Goal: Task Accomplishment & Management: Use online tool/utility

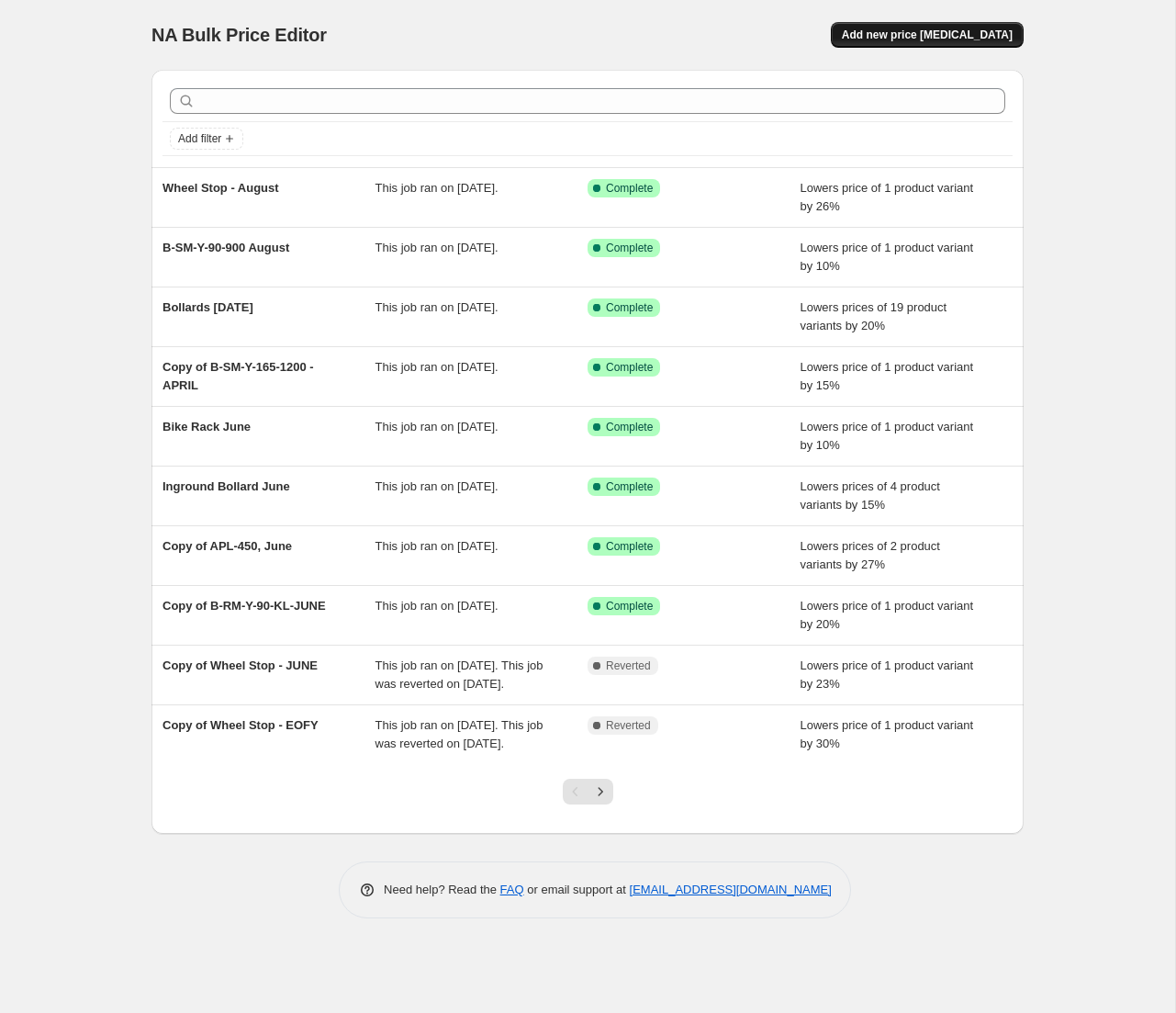
click at [920, 39] on span "Add new price [MEDICAL_DATA]" at bounding box center [927, 35] width 171 height 15
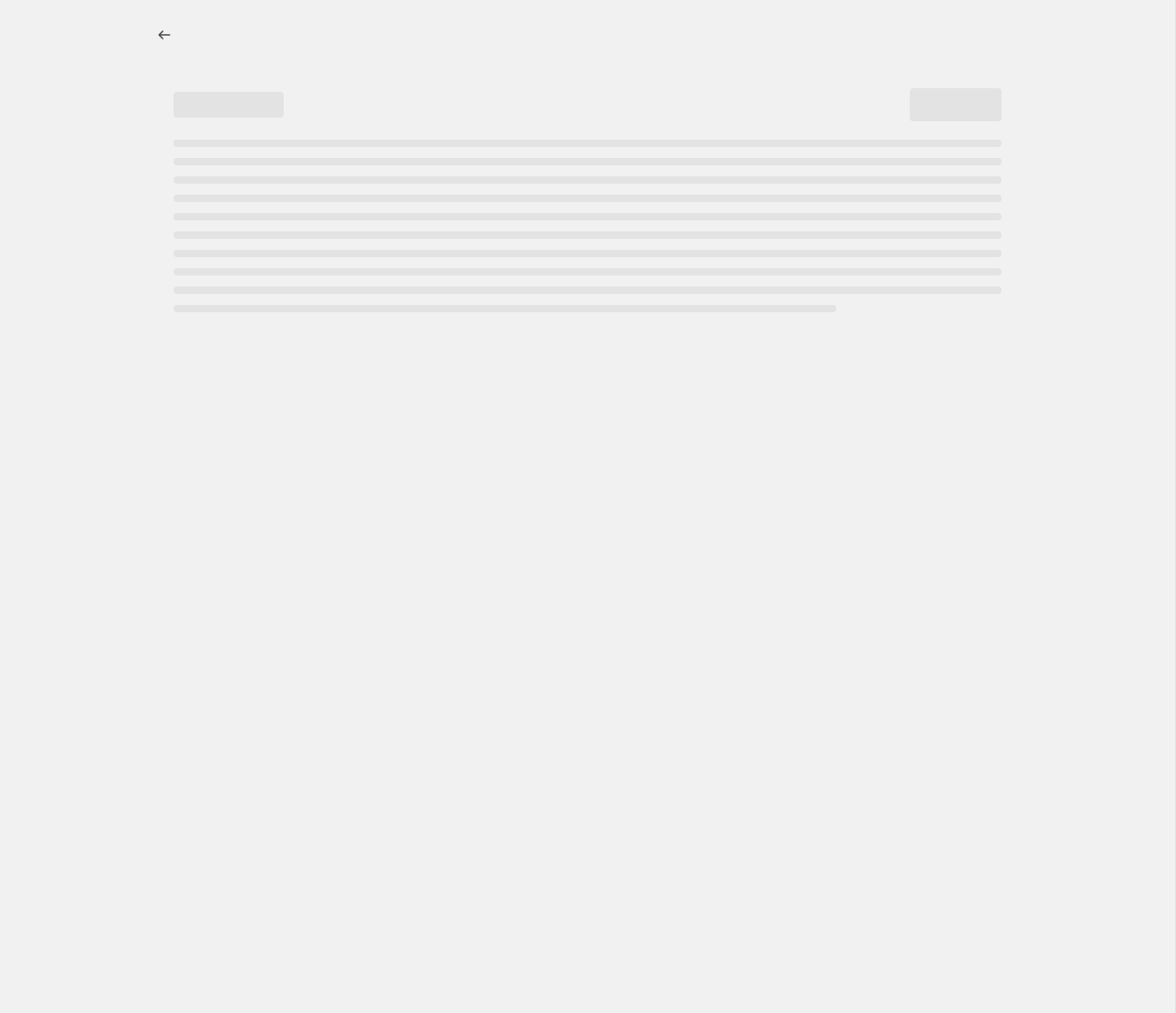
select select "percentage"
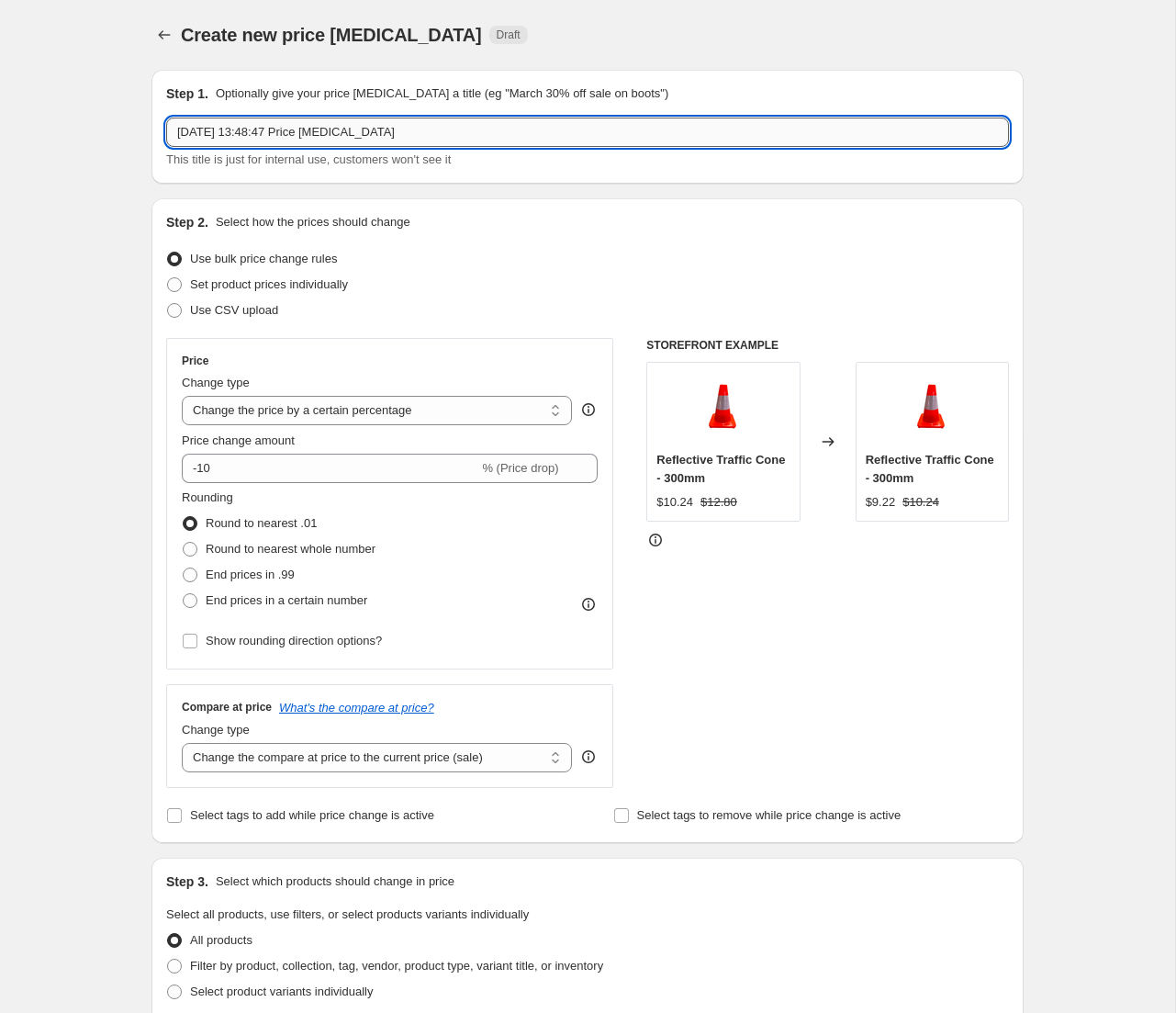
click at [317, 134] on input "[DATE] 13:48:47 Price [MEDICAL_DATA]" at bounding box center [588, 132] width 843 height 30
click at [522, 144] on input "[DATE] 13:48:47 Price [MEDICAL_DATA]" at bounding box center [588, 132] width 843 height 30
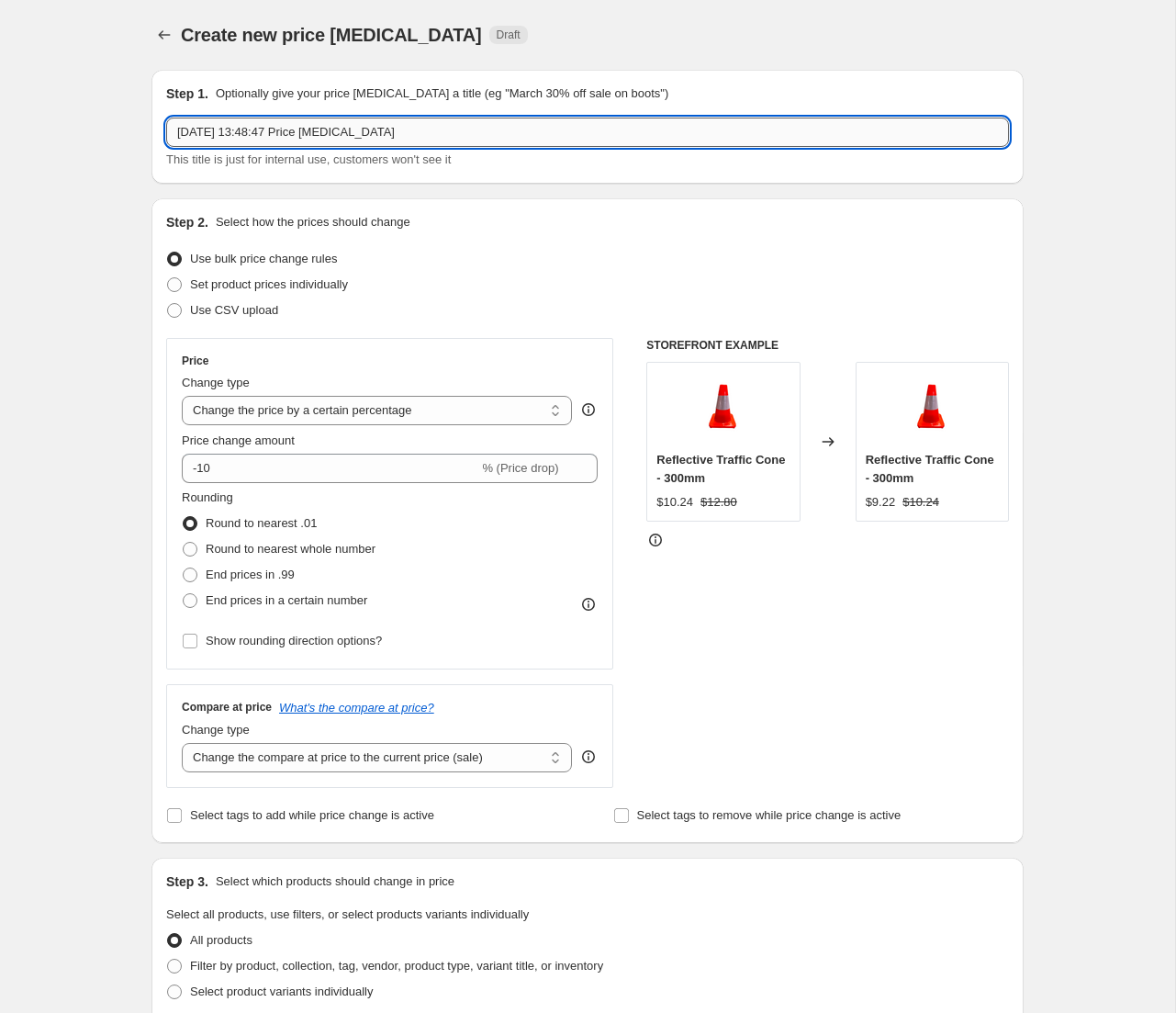
paste input "B-SM-SS-165-1200"
type input "B-SM-SS-165-1200 - August"
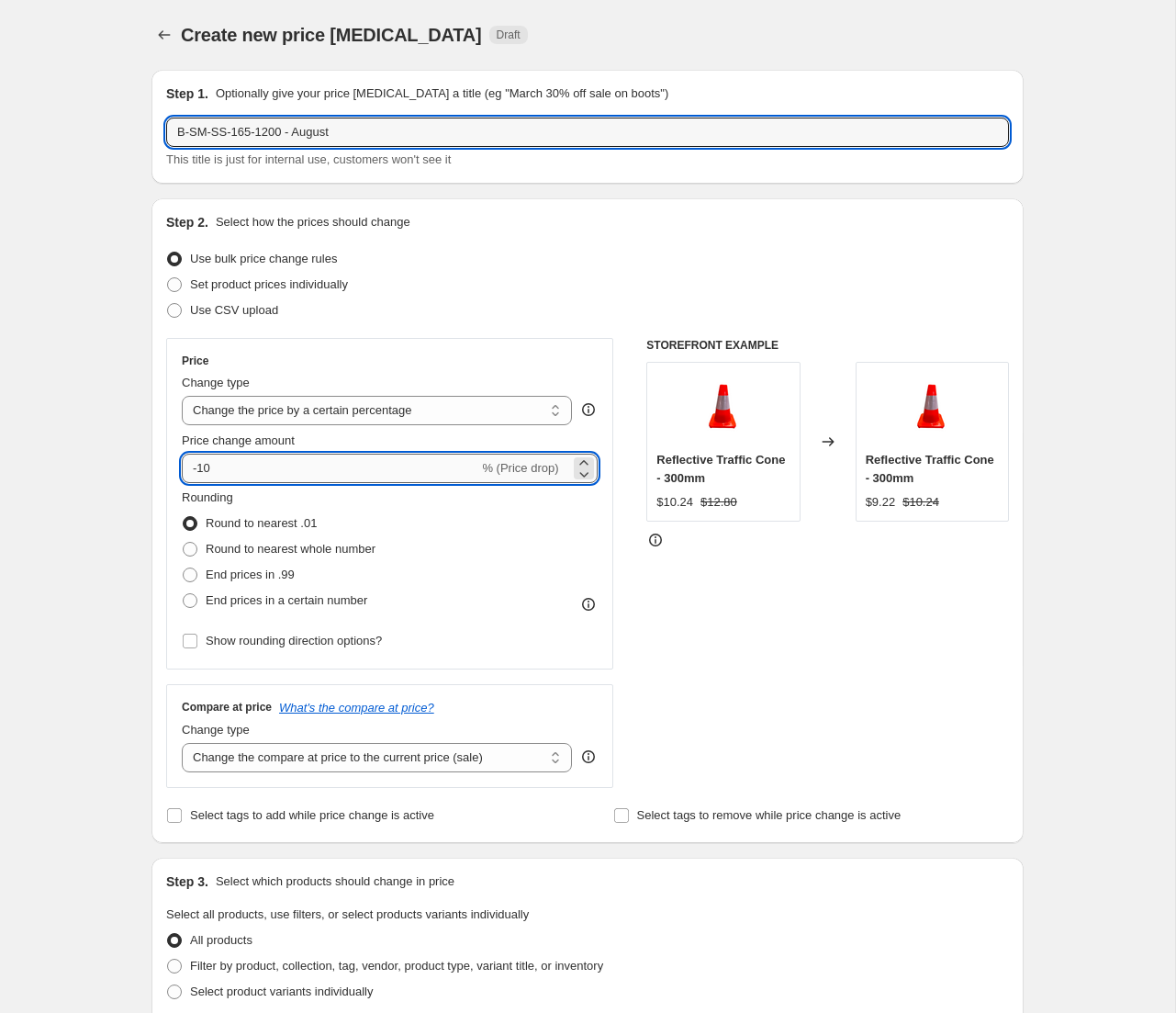
click at [257, 477] on input "-10" at bounding box center [330, 468] width 296 height 30
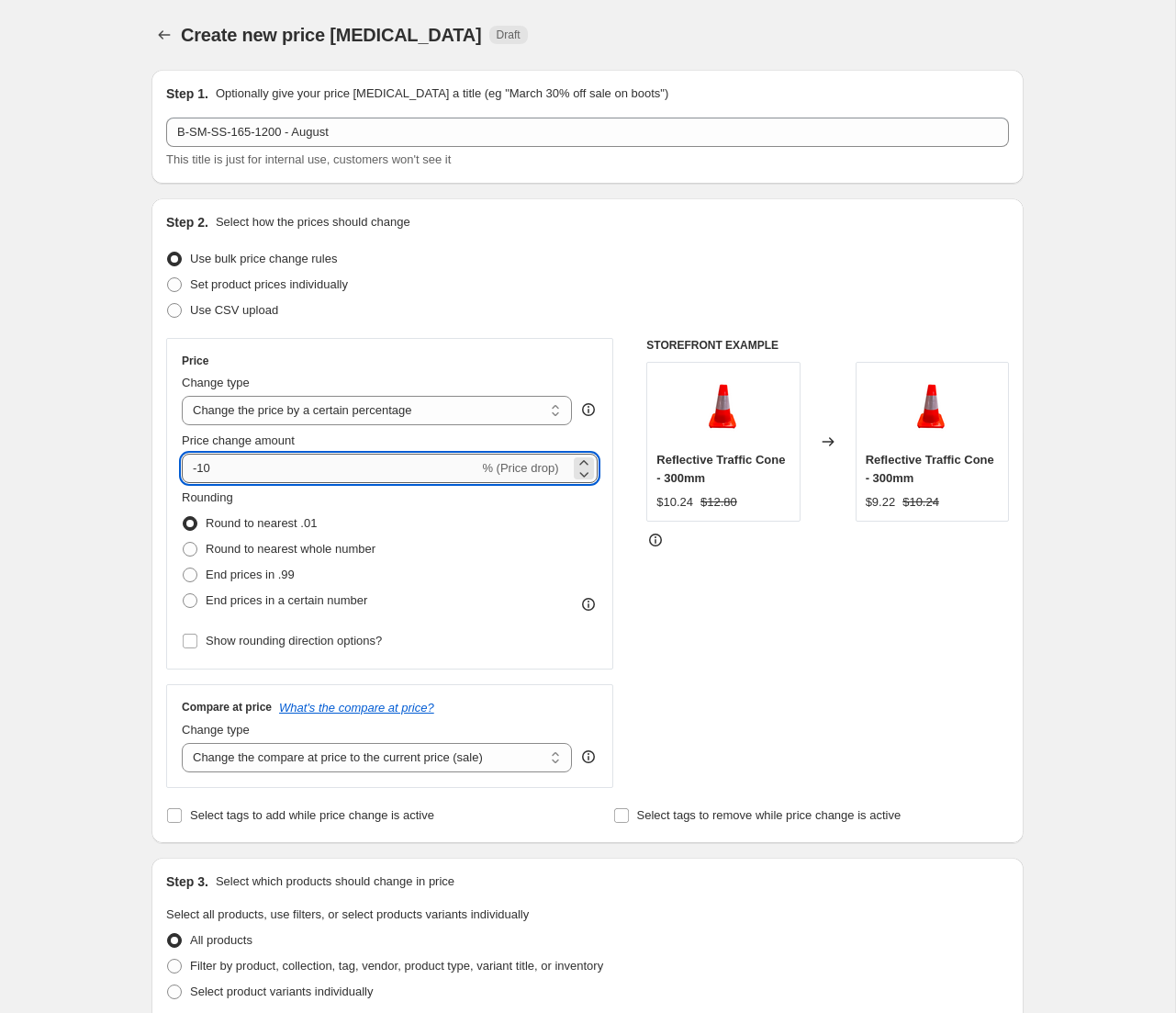
type input "-1"
type input "-22"
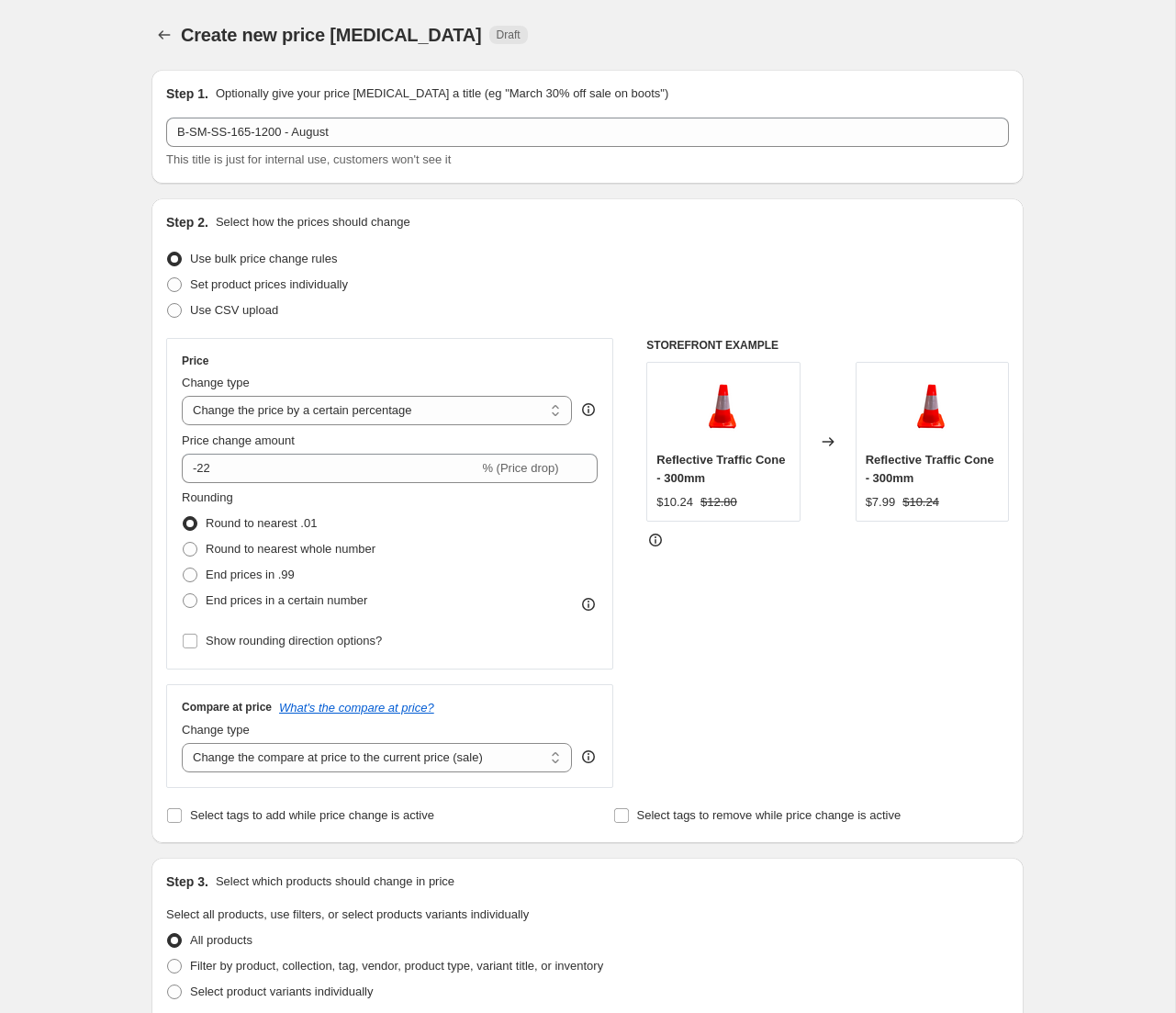
click at [1114, 628] on div "Create new price [MEDICAL_DATA]. This page is ready Create new price [MEDICAL_D…" at bounding box center [588, 905] width 1176 height 1811
click at [381, 754] on select "Change the compare at price to the current price (sale) Change the compare at p…" at bounding box center [376, 757] width 390 height 30
click at [184, 285] on label "Set product prices individually" at bounding box center [257, 284] width 182 height 26
click at [168, 278] on input "Set product prices individually" at bounding box center [167, 277] width 1 height 1
radio input "true"
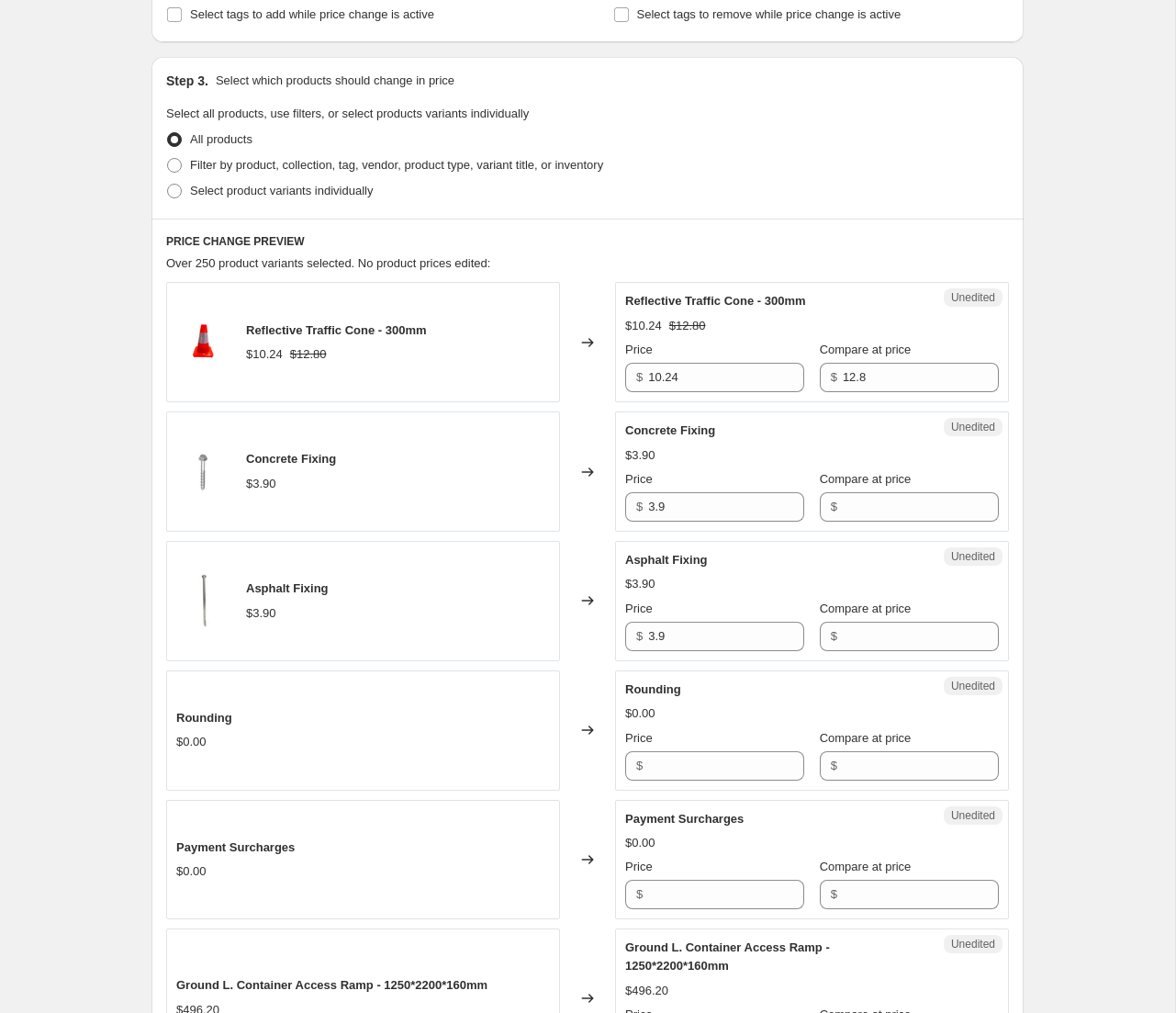
scroll to position [67, 0]
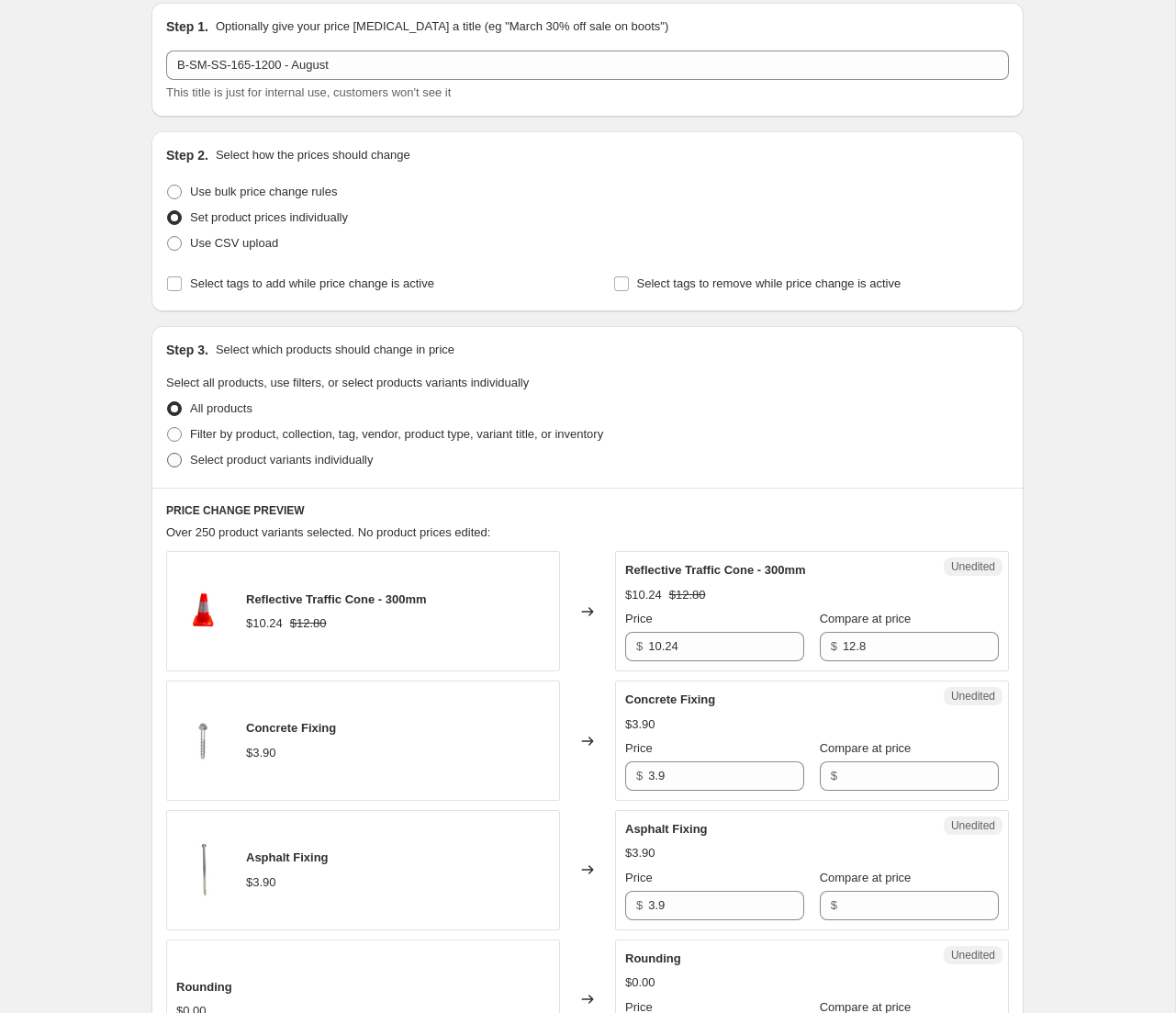
click at [176, 457] on span at bounding box center [174, 460] width 15 height 15
click at [168, 453] on input "Select product variants individually" at bounding box center [167, 453] width 1 height 1
radio input "true"
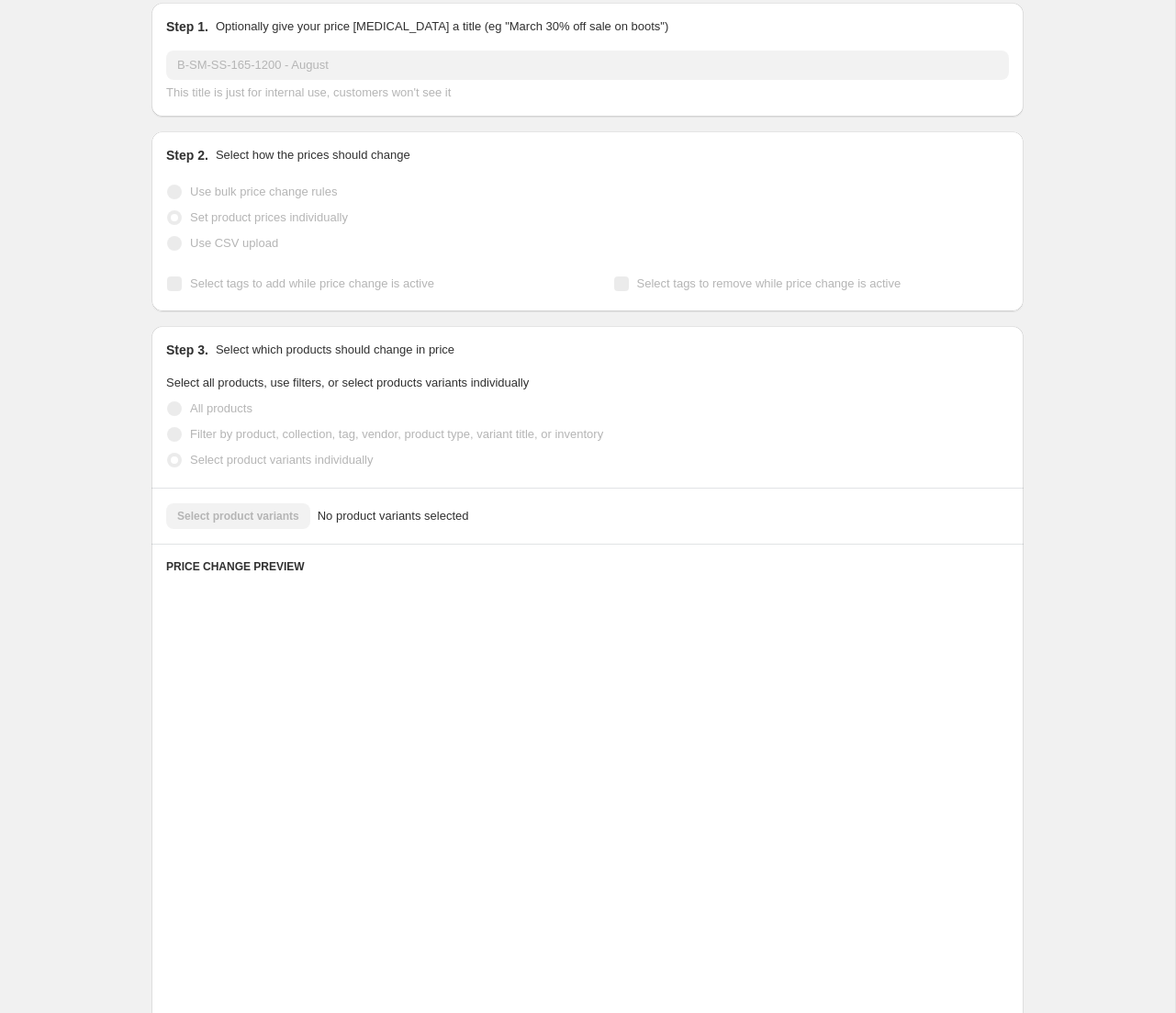
scroll to position [0, 0]
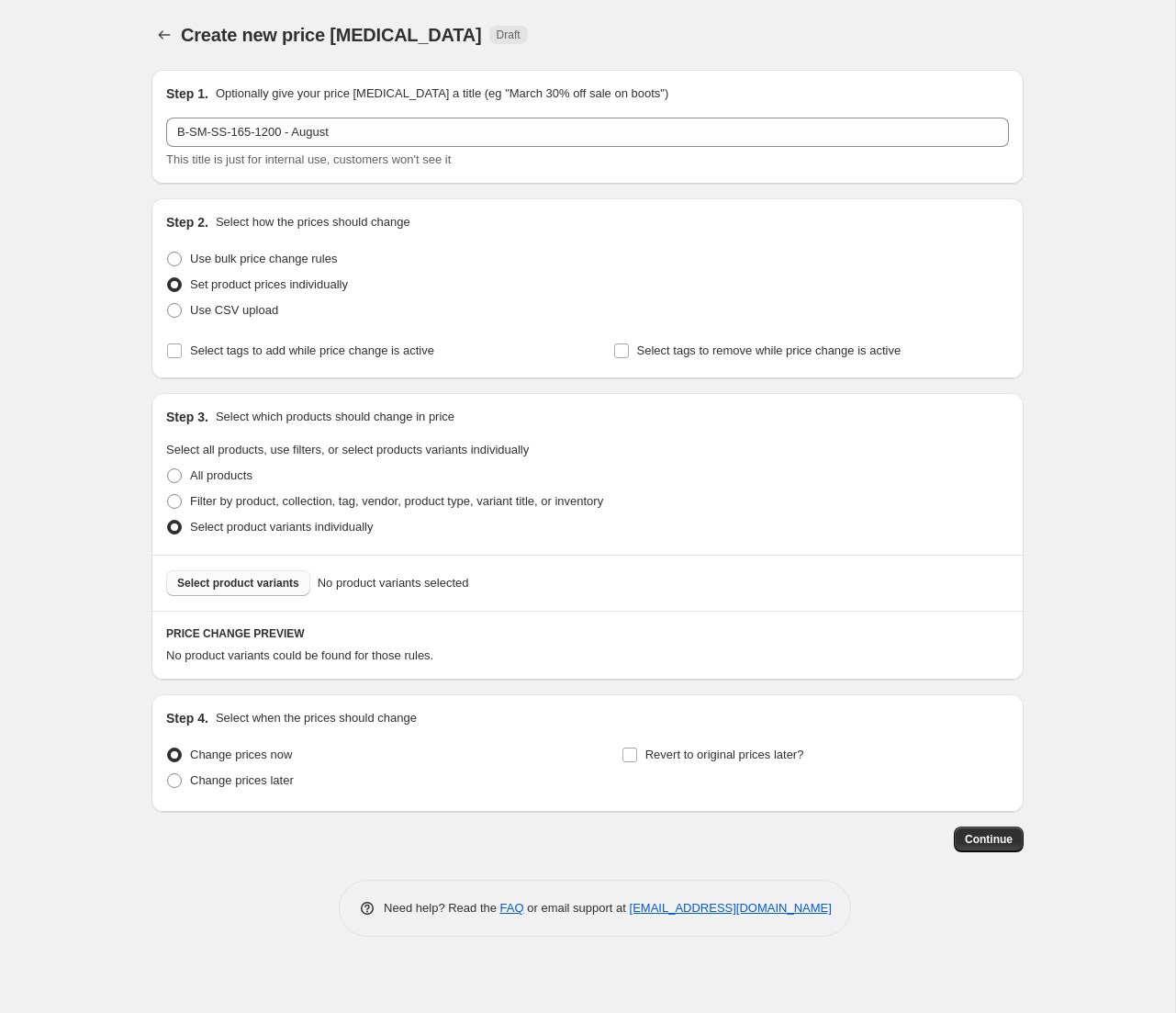
click at [252, 587] on span "Select product variants" at bounding box center [239, 583] width 122 height 15
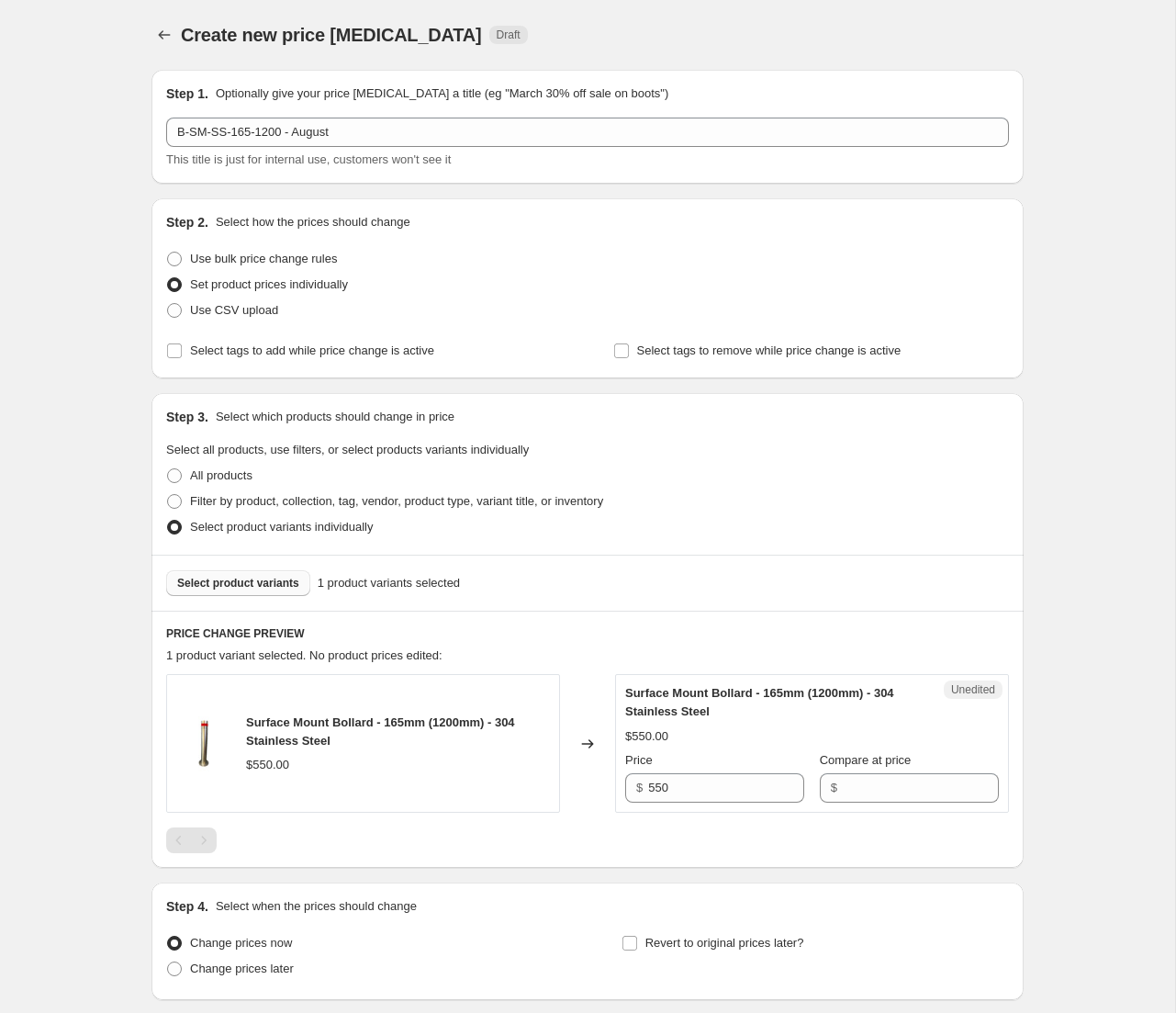
click at [982, 732] on div "$550.00" at bounding box center [812, 737] width 374 height 19
click at [181, 261] on span at bounding box center [174, 259] width 15 height 15
click at [168, 253] on input "Use bulk price change rules" at bounding box center [167, 252] width 1 height 1
radio input "true"
select select "percentage"
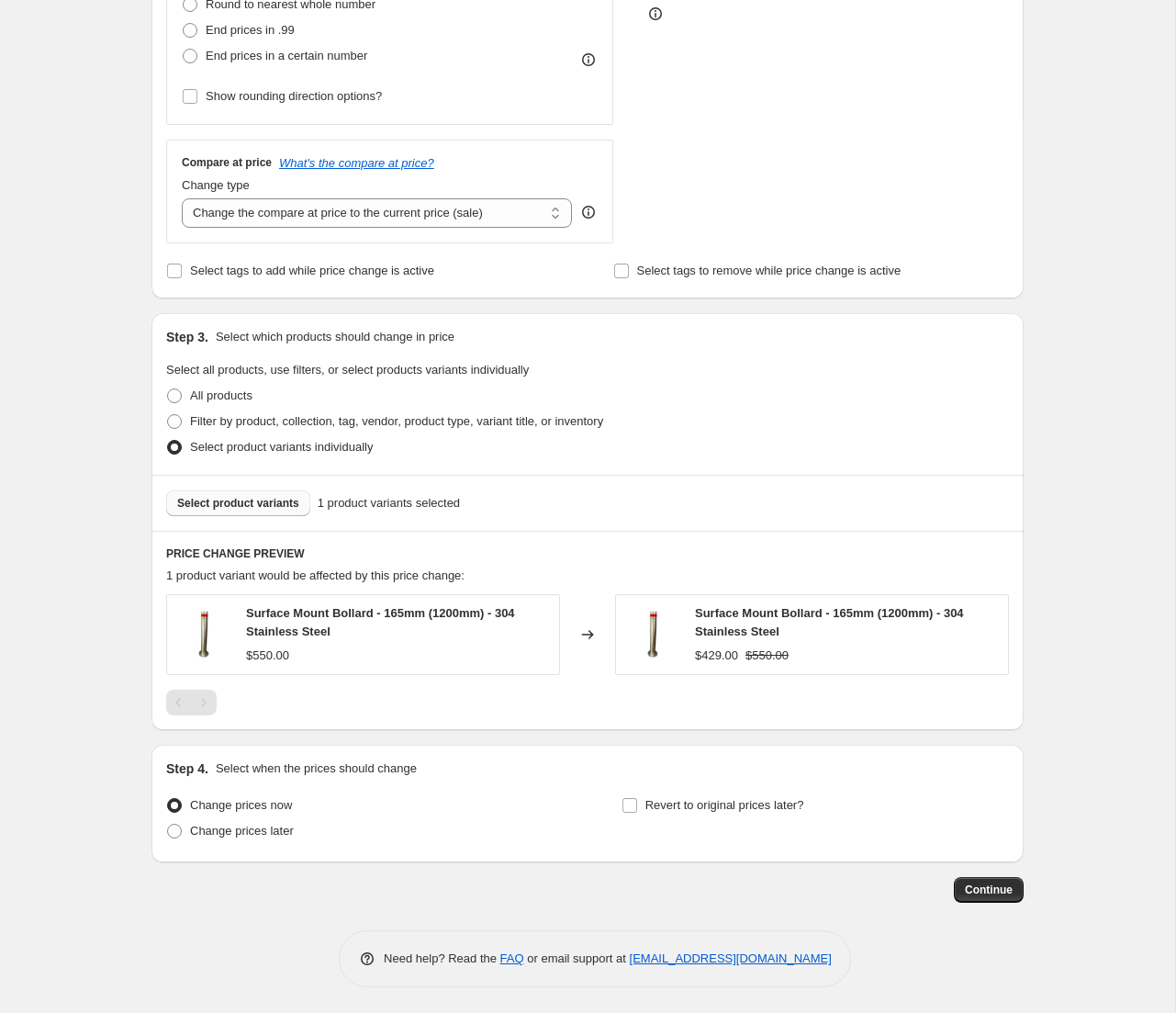
scroll to position [546, 0]
click at [972, 887] on span "Continue" at bounding box center [989, 888] width 47 height 15
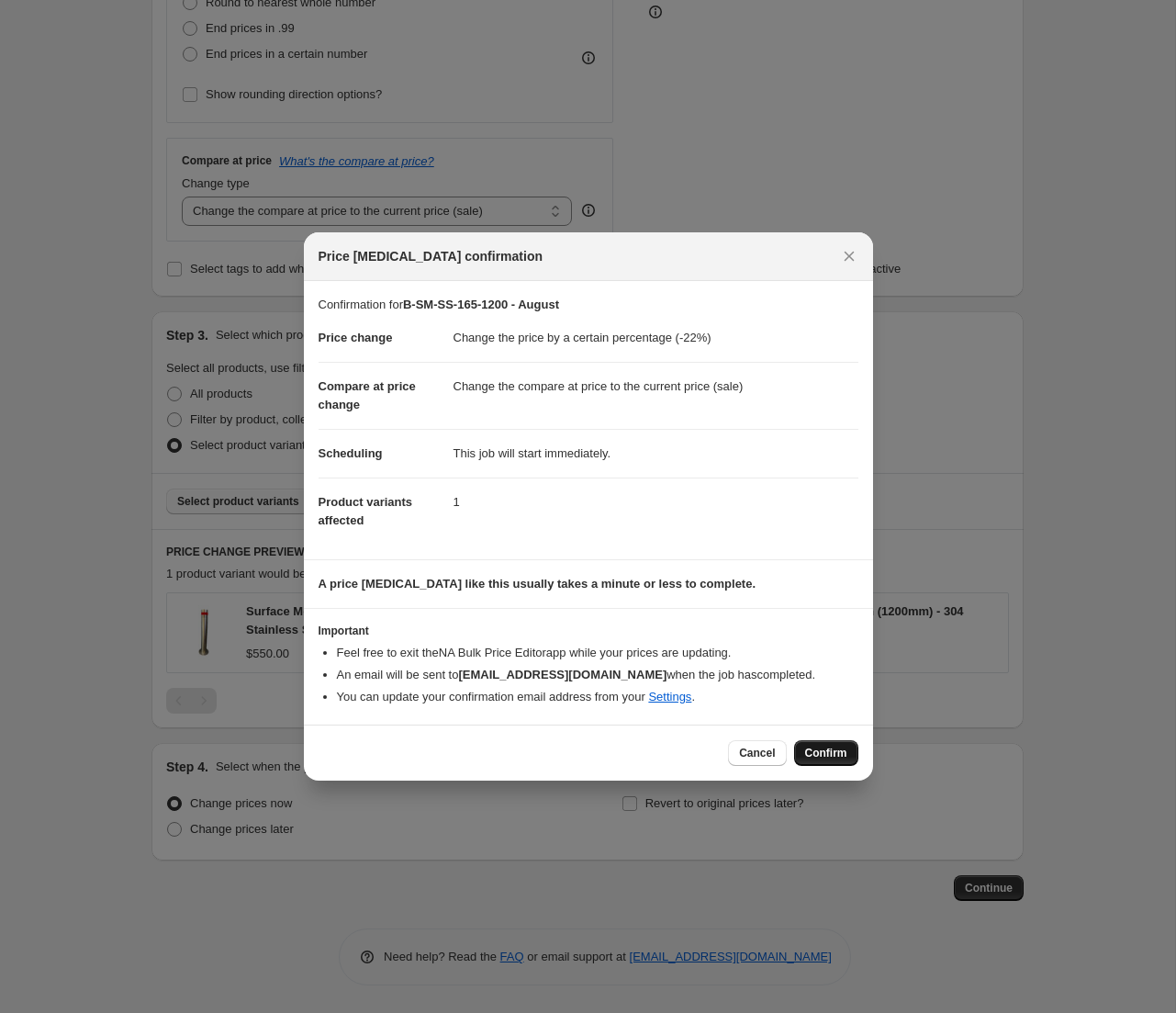
click at [832, 756] on span "Confirm" at bounding box center [826, 752] width 42 height 15
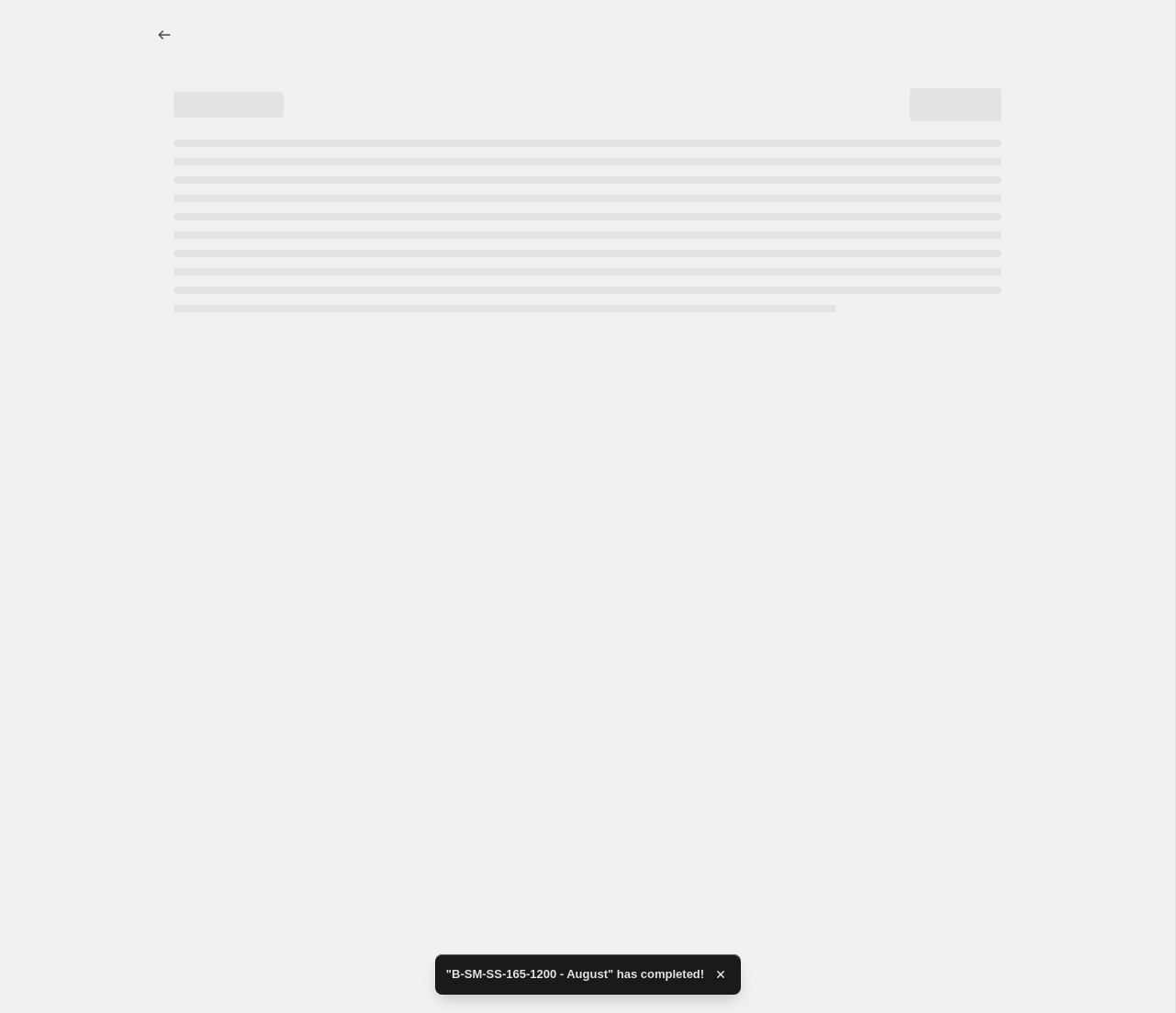
select select "percentage"
